Goal: Task Accomplishment & Management: Use online tool/utility

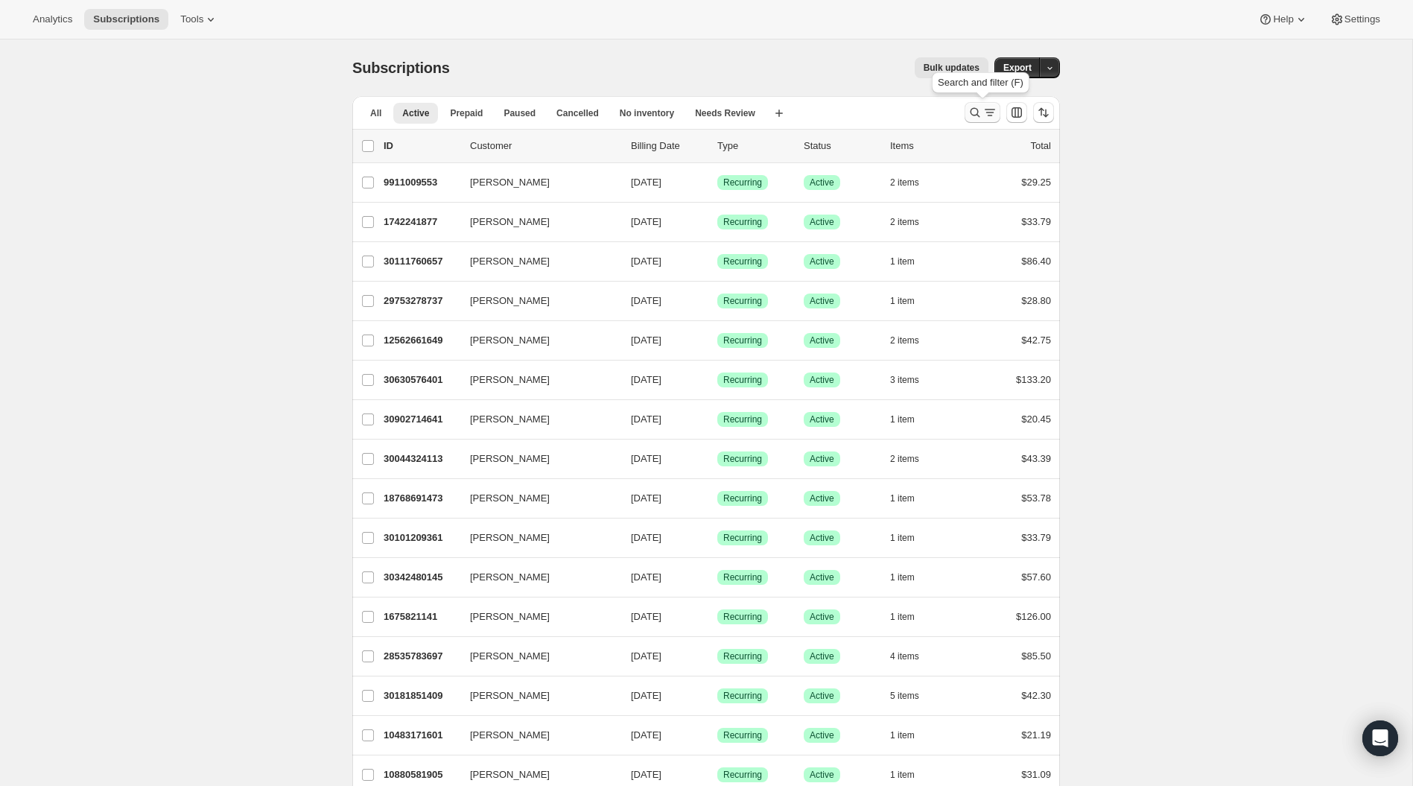
click at [976, 113] on icon "Search and filter results" at bounding box center [975, 112] width 15 height 15
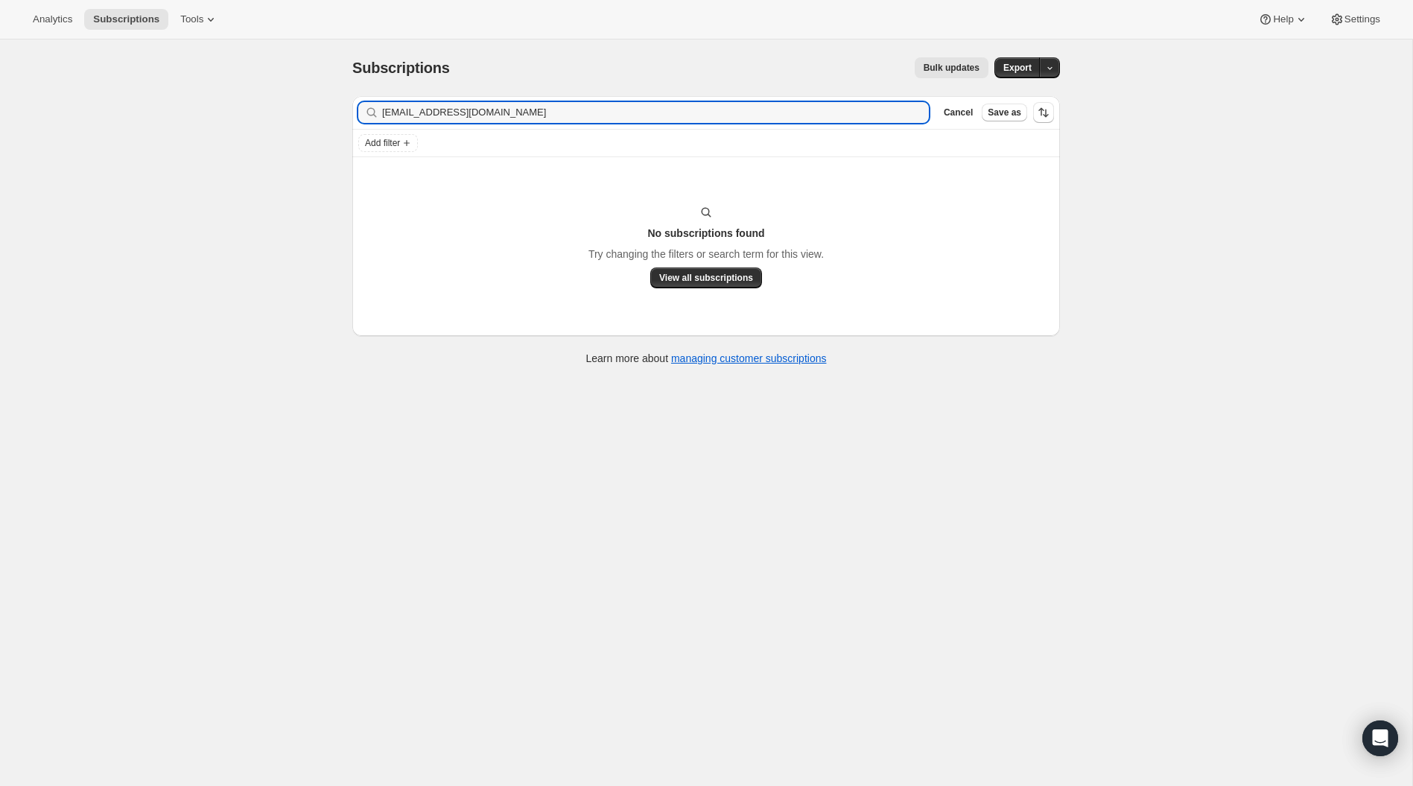
type input "dlkolenchuk@gmail.com"
